Goal: Transaction & Acquisition: Subscribe to service/newsletter

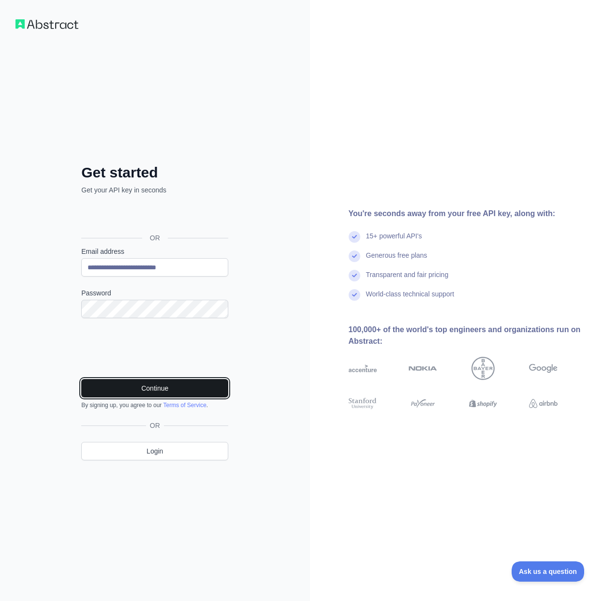
click at [166, 385] on button "Continue" at bounding box center [154, 388] width 147 height 18
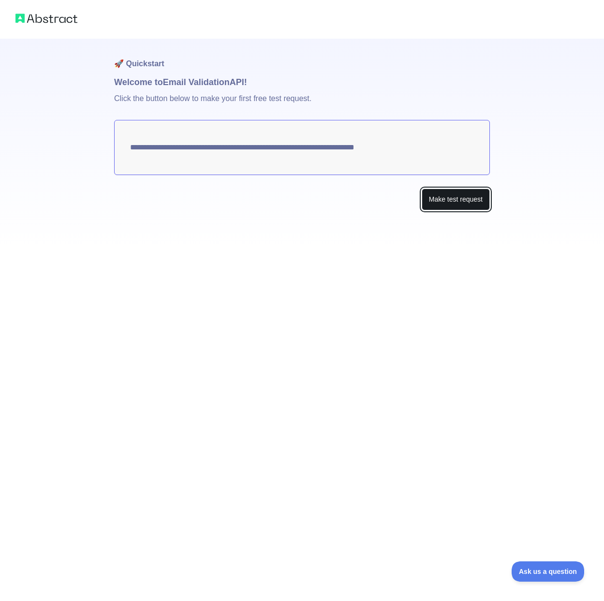
click at [462, 193] on button "Make test request" at bounding box center [456, 200] width 68 height 22
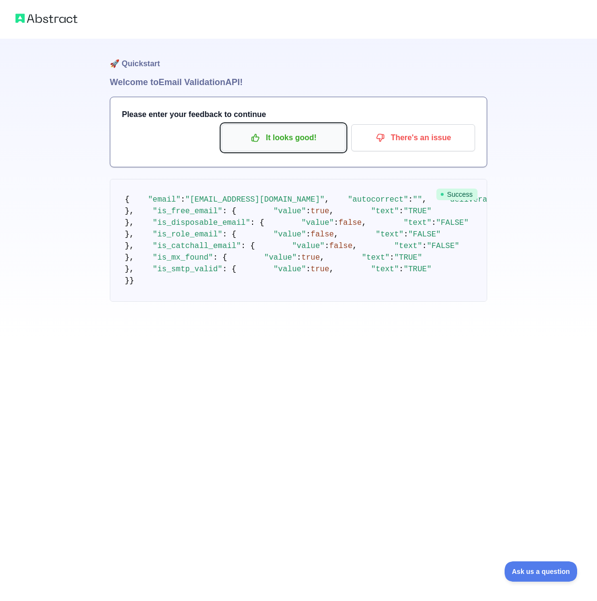
click at [303, 129] on button "It looks good!" at bounding box center [283, 137] width 124 height 27
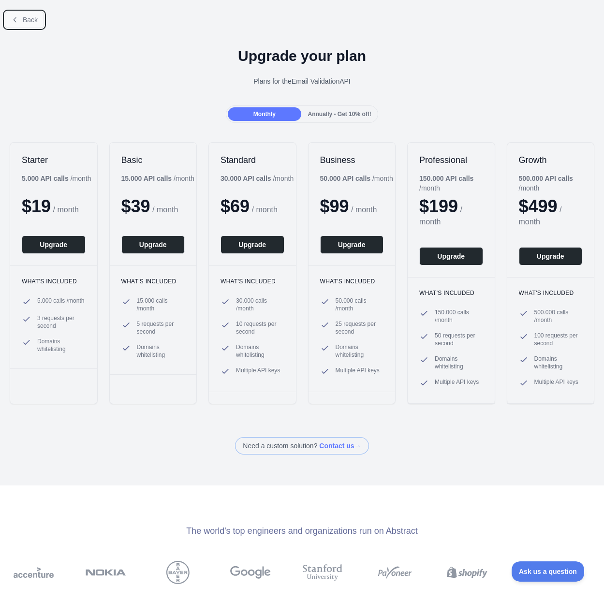
click at [34, 20] on span "Back" at bounding box center [30, 20] width 15 height 8
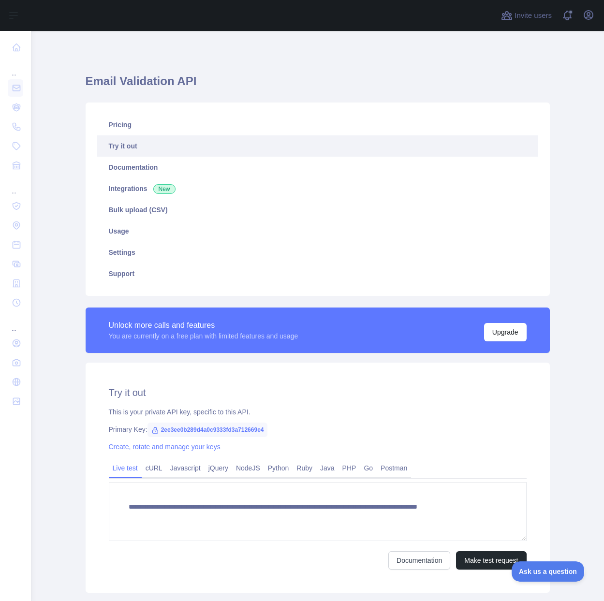
click at [249, 426] on span "2ee3ee0b289d4a0c9333fd3a712669e4" at bounding box center [207, 430] width 120 height 15
copy span "2ee3ee0b289d4a0c9333fd3a712669e4"
